Goal: Task Accomplishment & Management: Complete application form

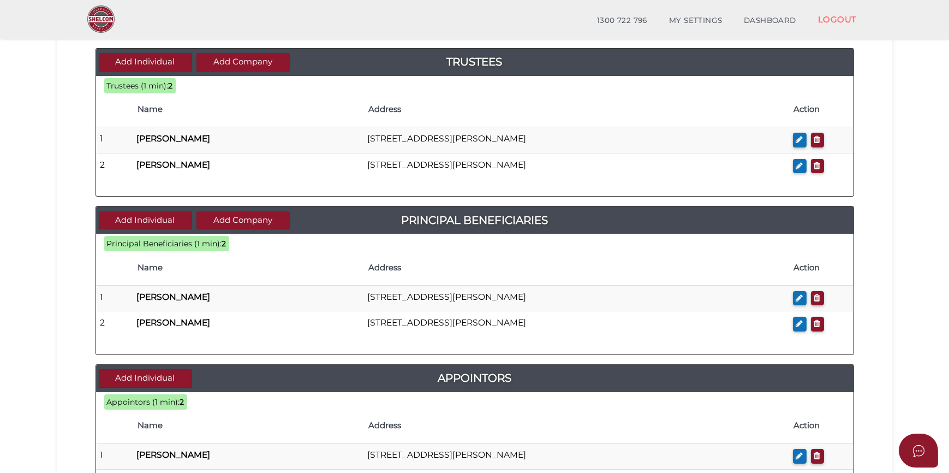
scroll to position [537, 0]
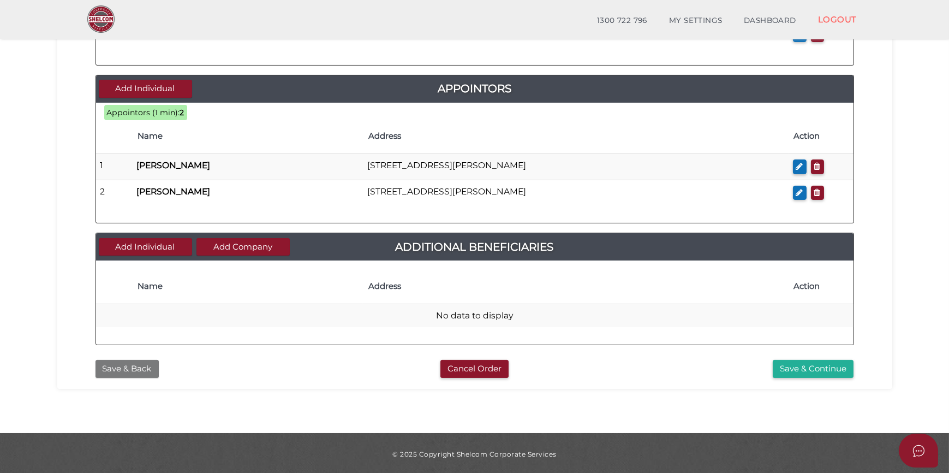
click at [129, 366] on button "Save & Back" at bounding box center [126, 369] width 63 height 18
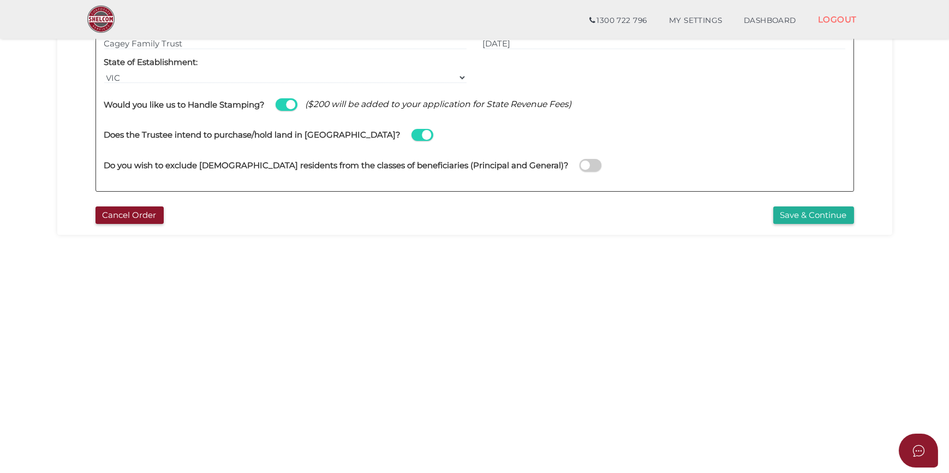
scroll to position [49, 0]
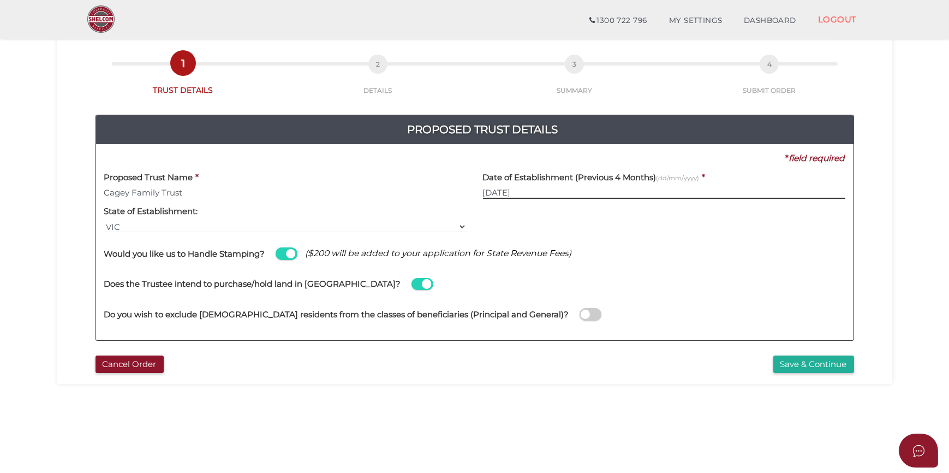
click at [517, 195] on input "22/09/2025" at bounding box center [664, 193] width 362 height 12
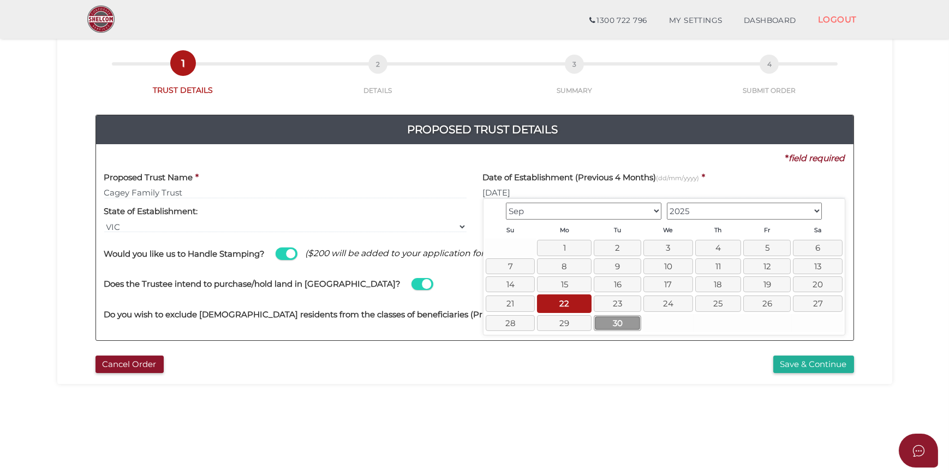
click at [611, 319] on link "30" at bounding box center [617, 323] width 47 height 16
type input "30/09/2025"
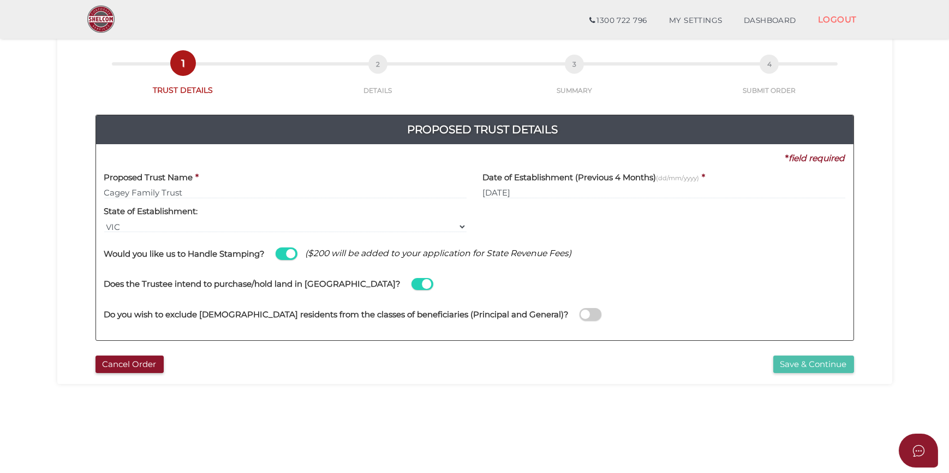
click at [797, 364] on button "Save & Continue" at bounding box center [813, 364] width 81 height 18
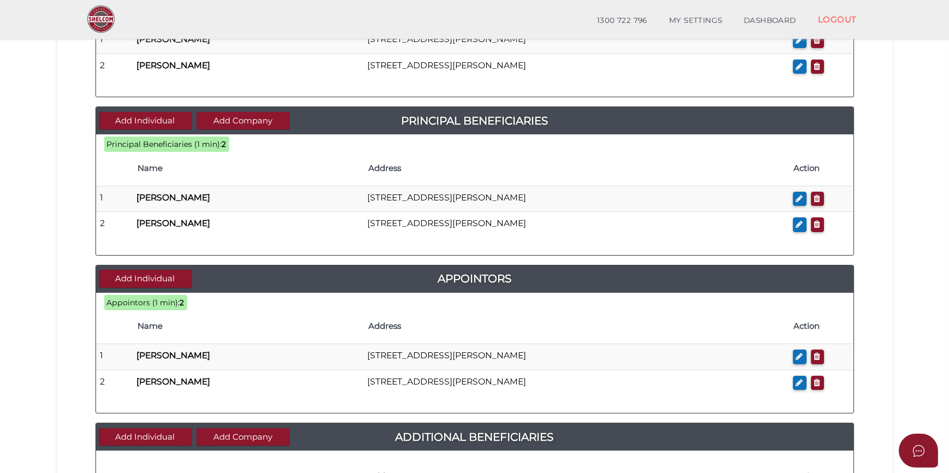
scroll to position [537, 0]
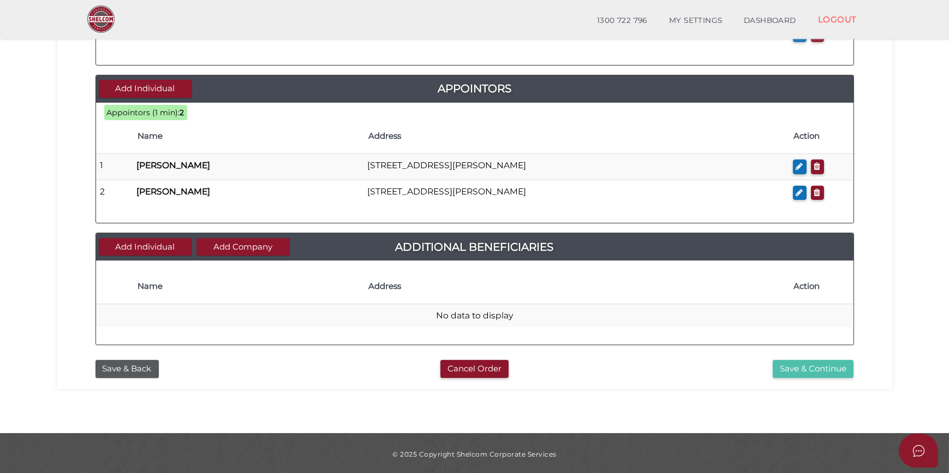
click at [792, 370] on button "Save & Continue" at bounding box center [813, 369] width 81 height 18
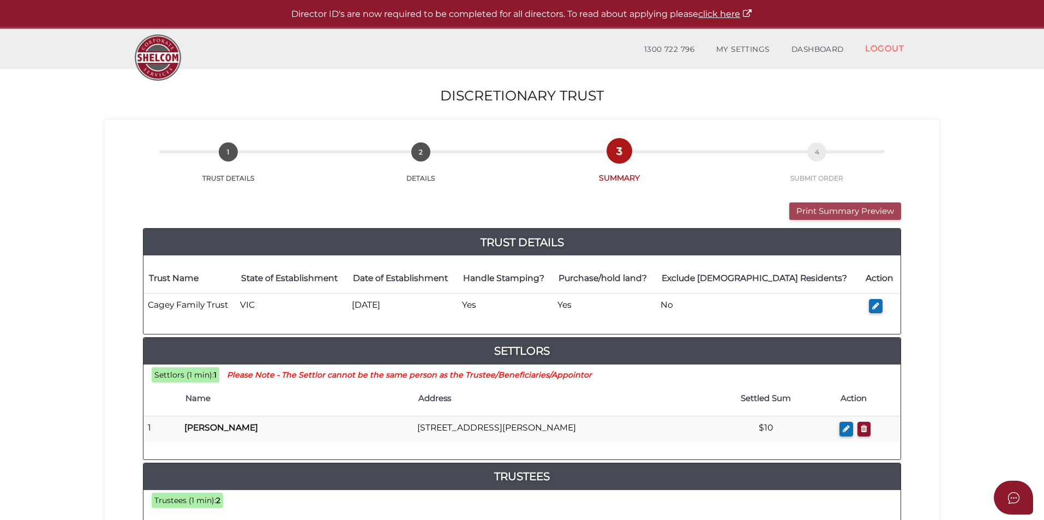
click at [829, 212] on button "Print Summary Preview" at bounding box center [846, 211] width 112 height 18
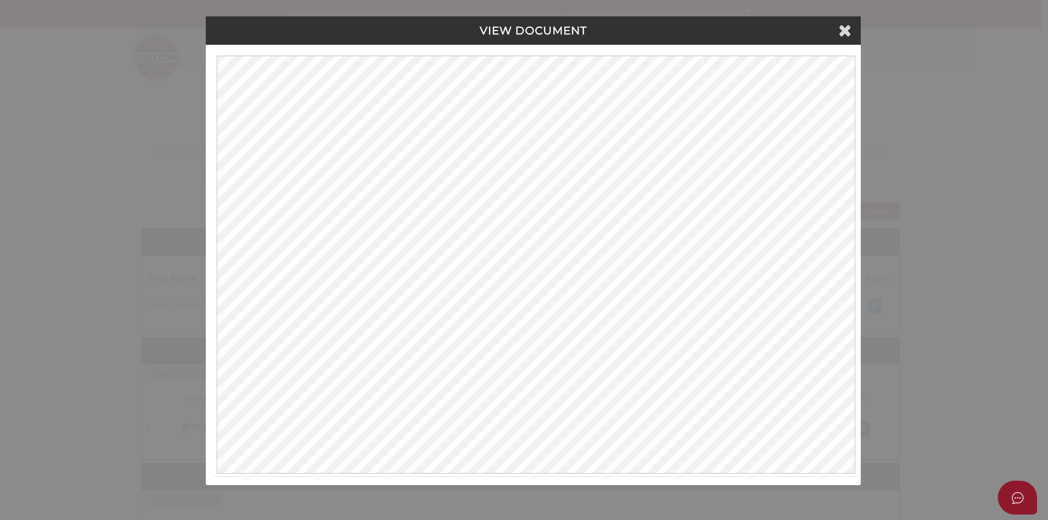
click at [742, 40] on div "VIEW DOCUMENT" at bounding box center [533, 30] width 655 height 28
click at [841, 29] on icon at bounding box center [844, 30] width 13 height 16
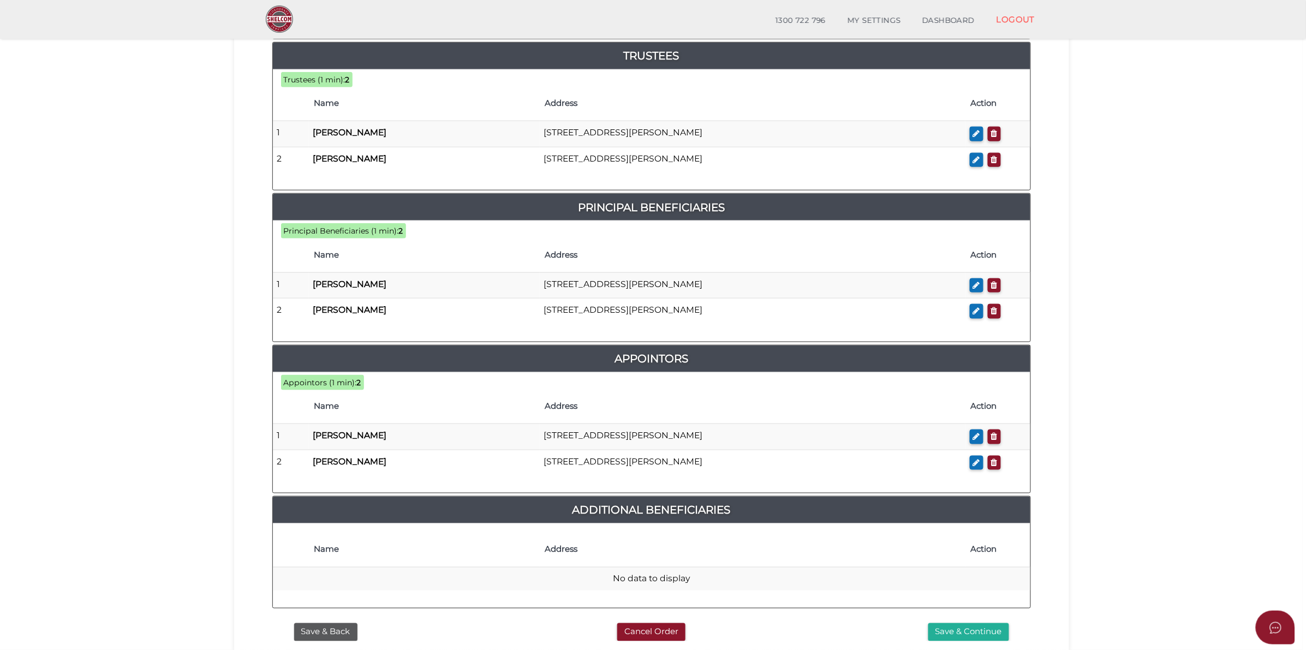
scroll to position [476, 0]
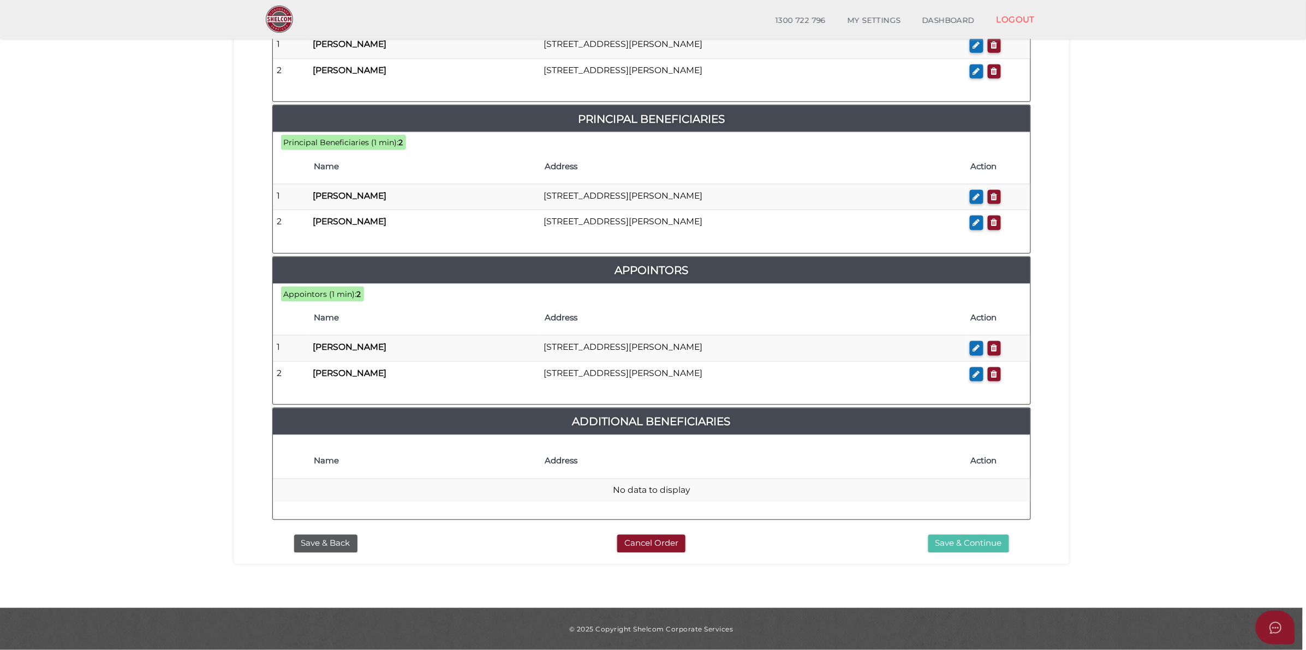
click at [952, 472] on button "Save & Continue" at bounding box center [968, 544] width 81 height 18
